Goal: Check status: Check status

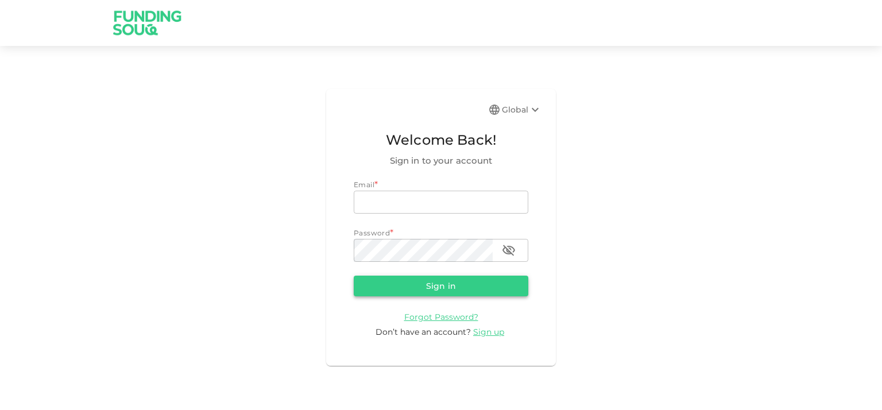
type input "[EMAIL_ADDRESS][DOMAIN_NAME]"
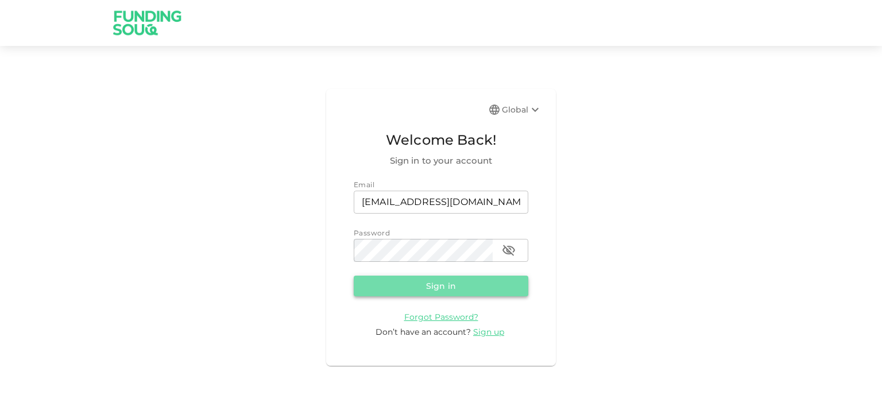
click at [375, 277] on button "Sign in" at bounding box center [441, 286] width 175 height 21
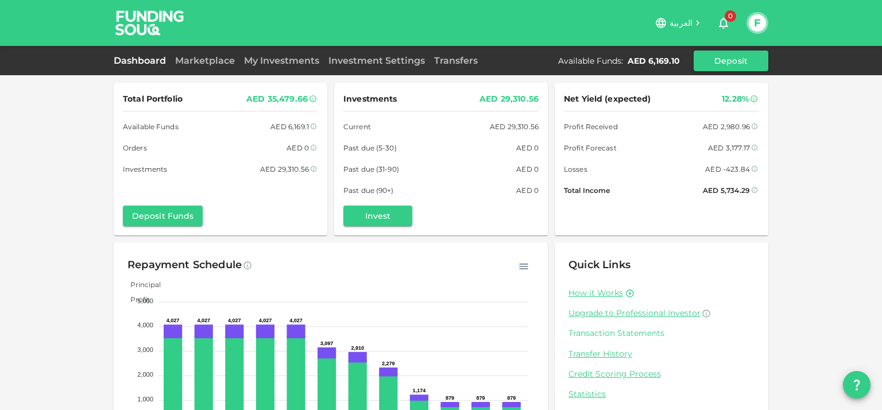
click at [620, 333] on link "Transaction Statements" at bounding box center [662, 333] width 186 height 11
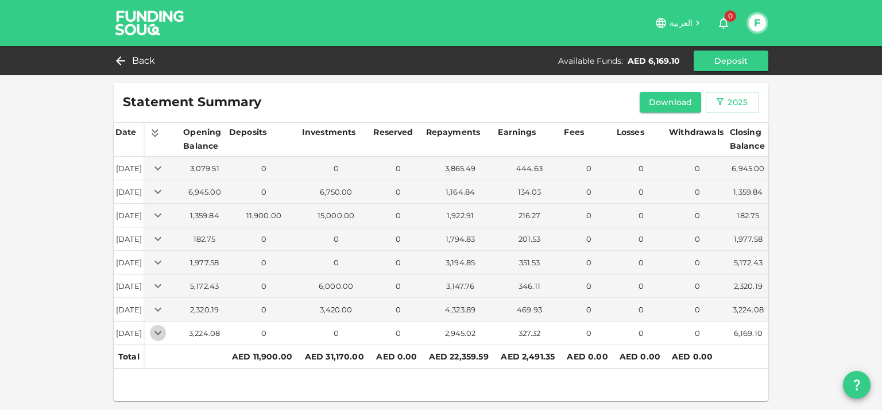
click at [165, 331] on icon "Expand" at bounding box center [158, 333] width 14 height 14
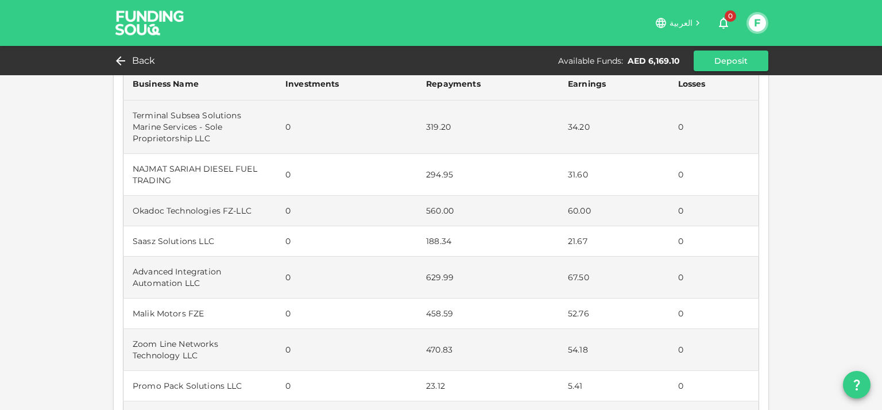
scroll to position [230, 0]
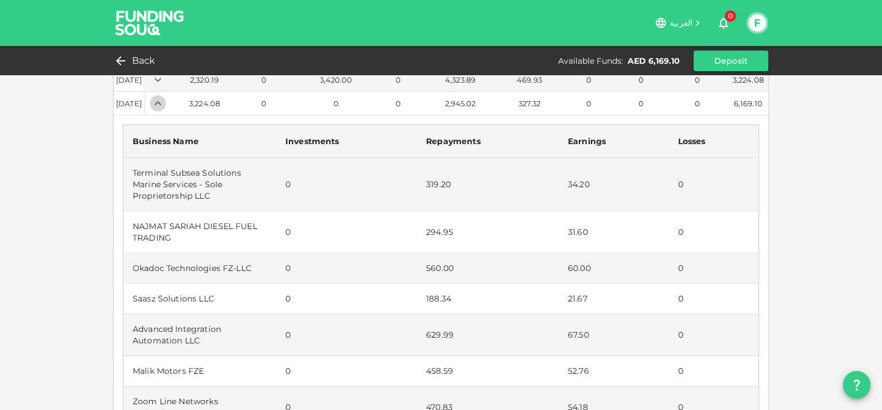
click at [165, 97] on icon "Expand" at bounding box center [158, 104] width 14 height 14
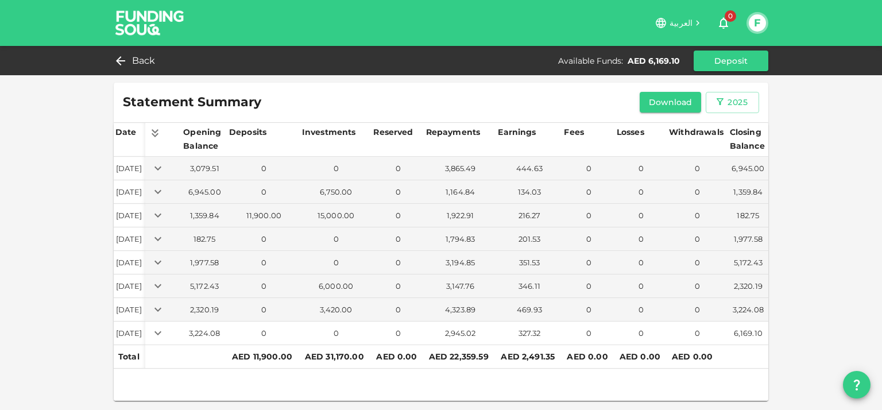
scroll to position [0, 0]
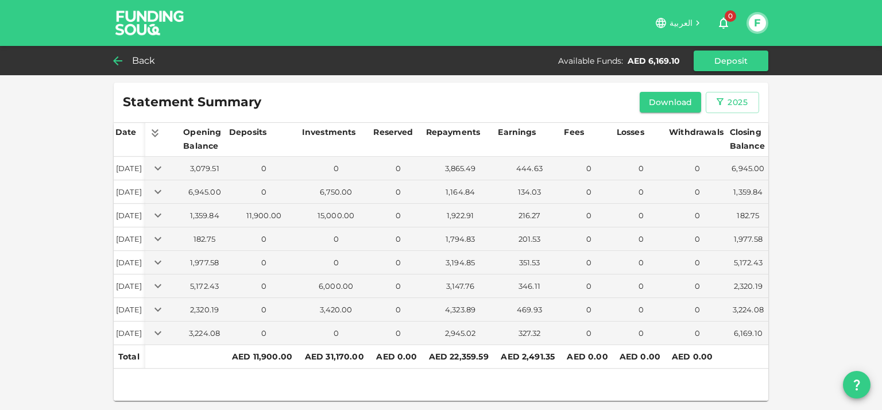
click at [130, 57] on div "Back" at bounding box center [137, 61] width 47 height 16
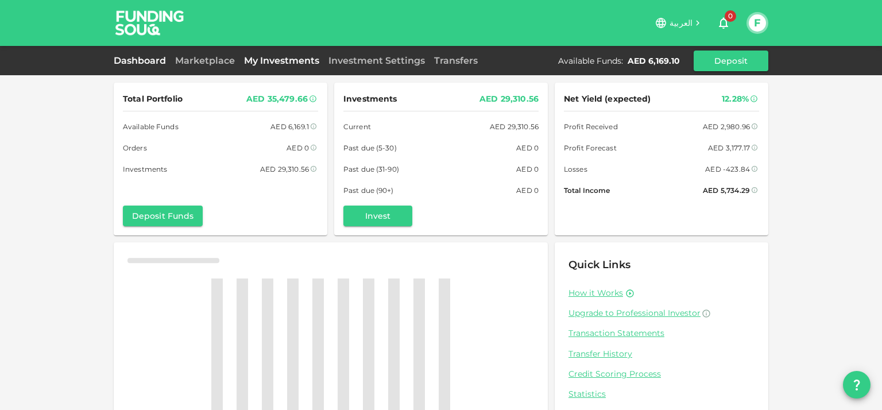
click at [275, 59] on link "My Investments" at bounding box center [282, 60] width 84 height 11
